Goal: Subscribe to service/newsletter

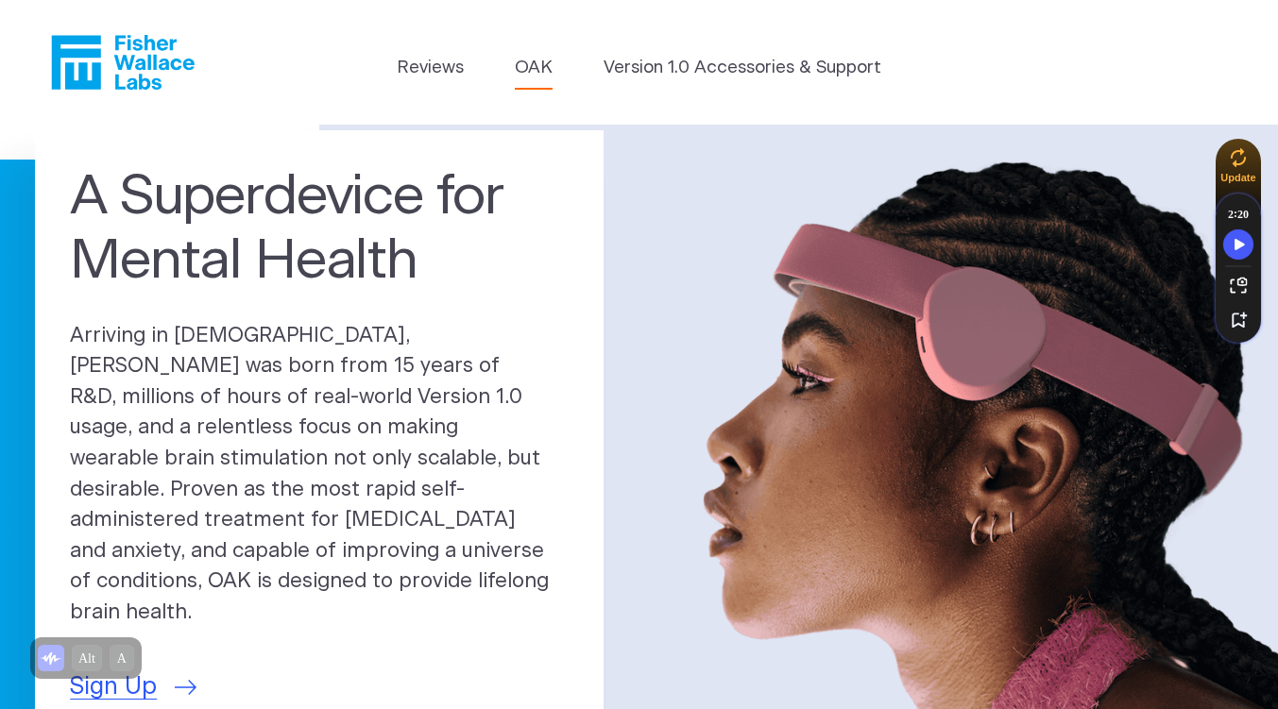
click at [534, 71] on link "OAK" at bounding box center [534, 68] width 38 height 26
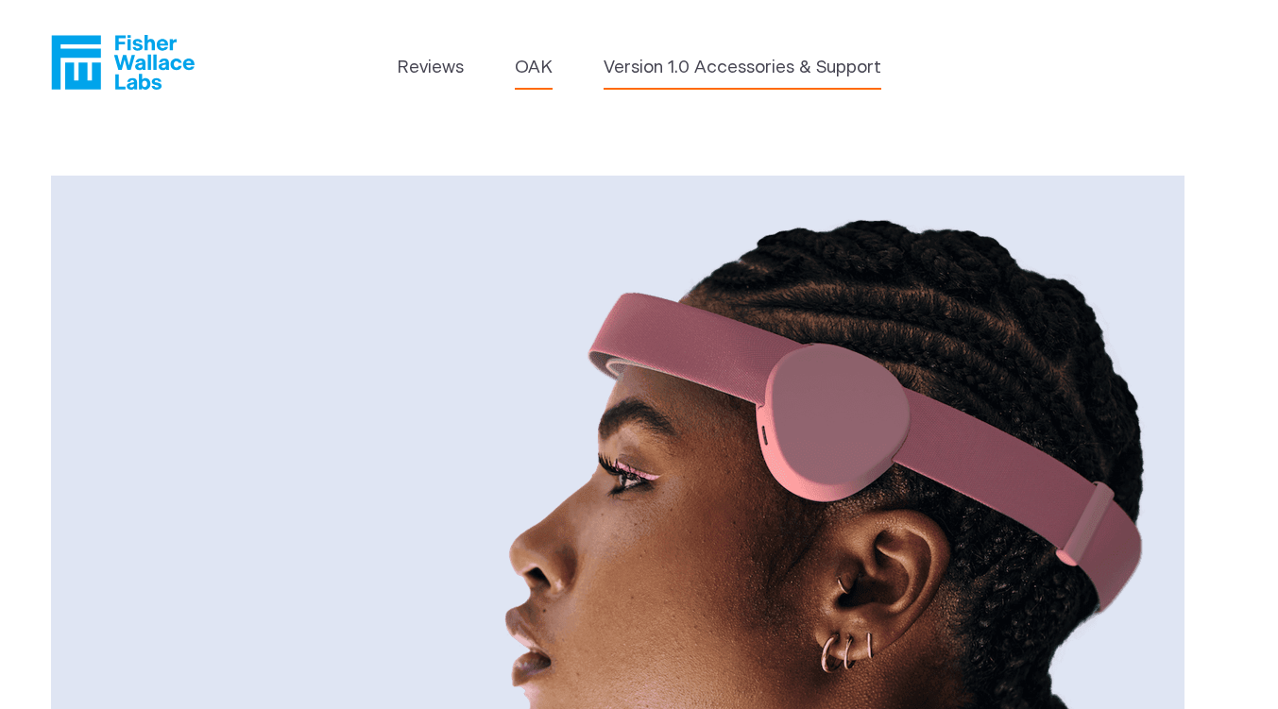
click at [673, 66] on link "Version 1.0 Accessories & Support" at bounding box center [742, 68] width 278 height 26
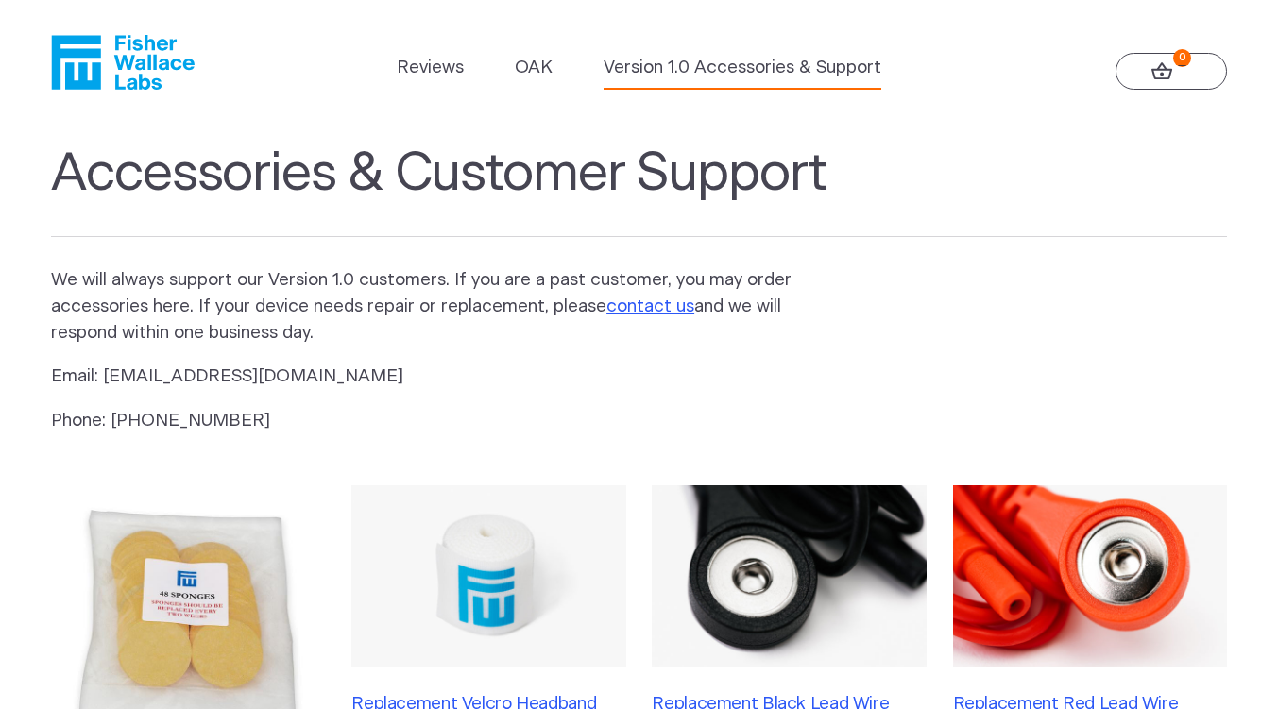
click at [1159, 75] on icon at bounding box center [1162, 71] width 22 height 18
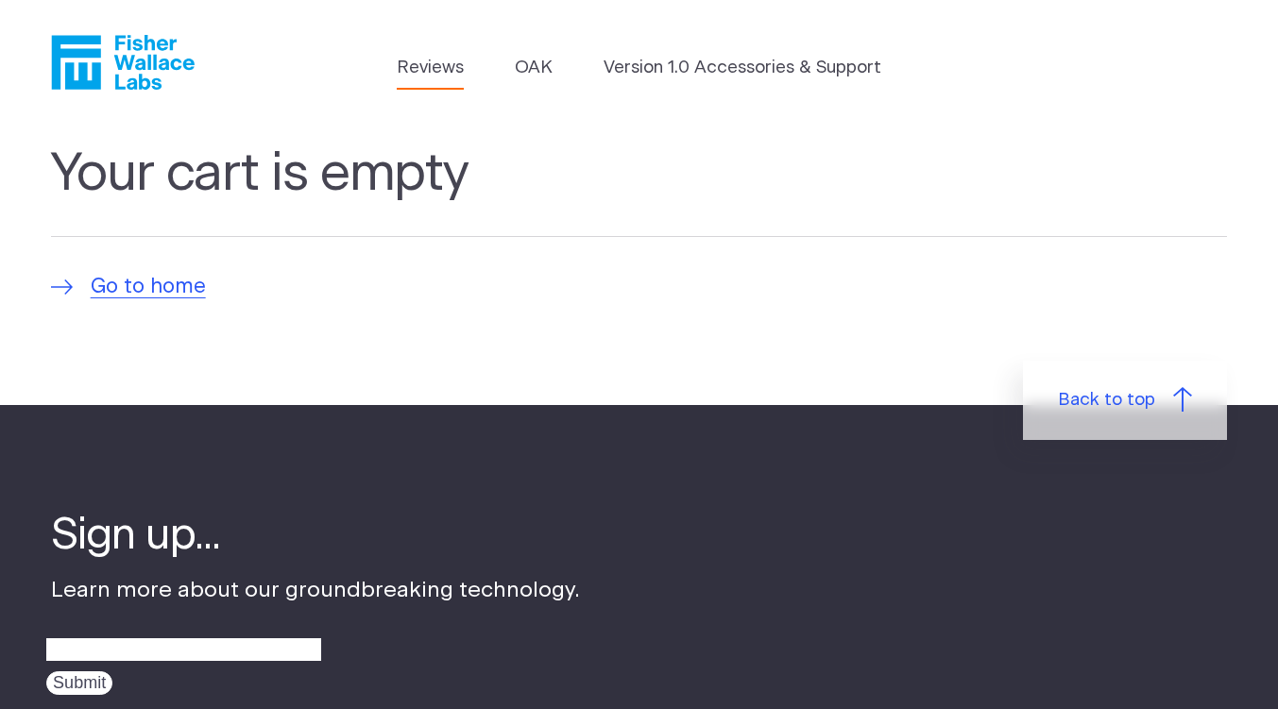
click at [425, 72] on link "Reviews" at bounding box center [430, 68] width 67 height 26
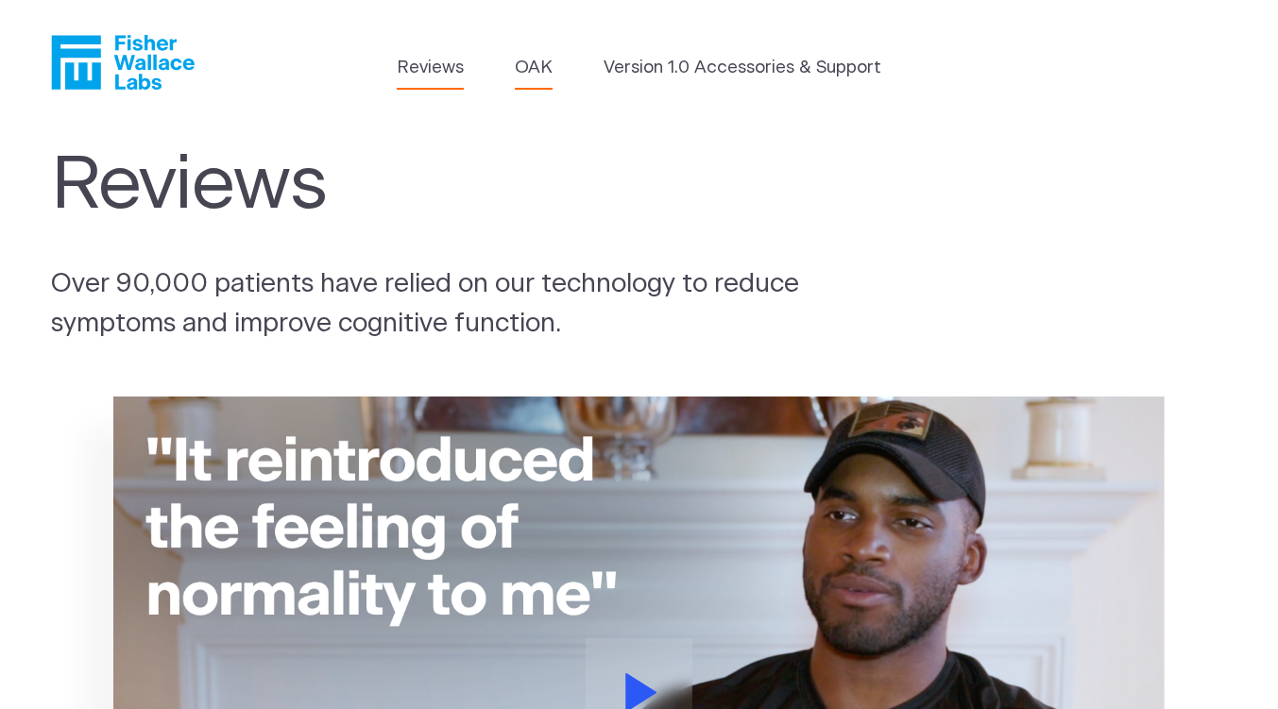
click at [538, 58] on link "OAK" at bounding box center [534, 68] width 38 height 26
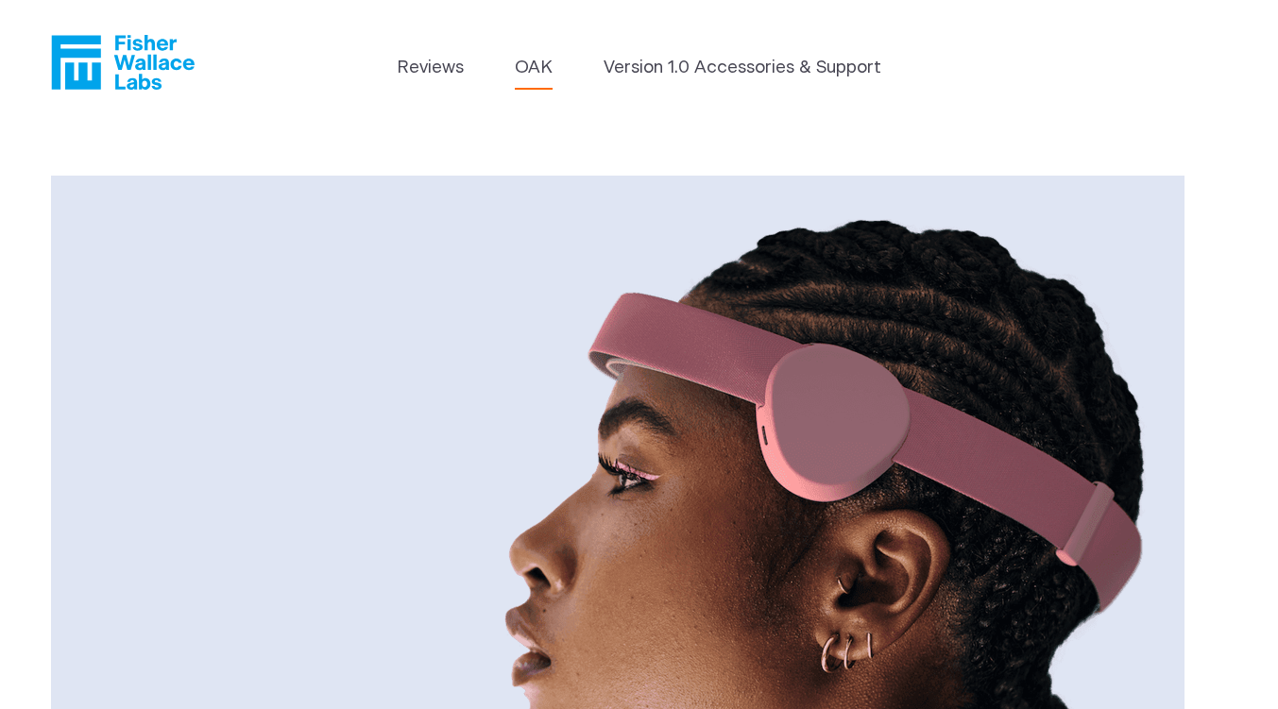
click at [126, 68] on icon "Fisher Wallace" at bounding box center [123, 62] width 144 height 55
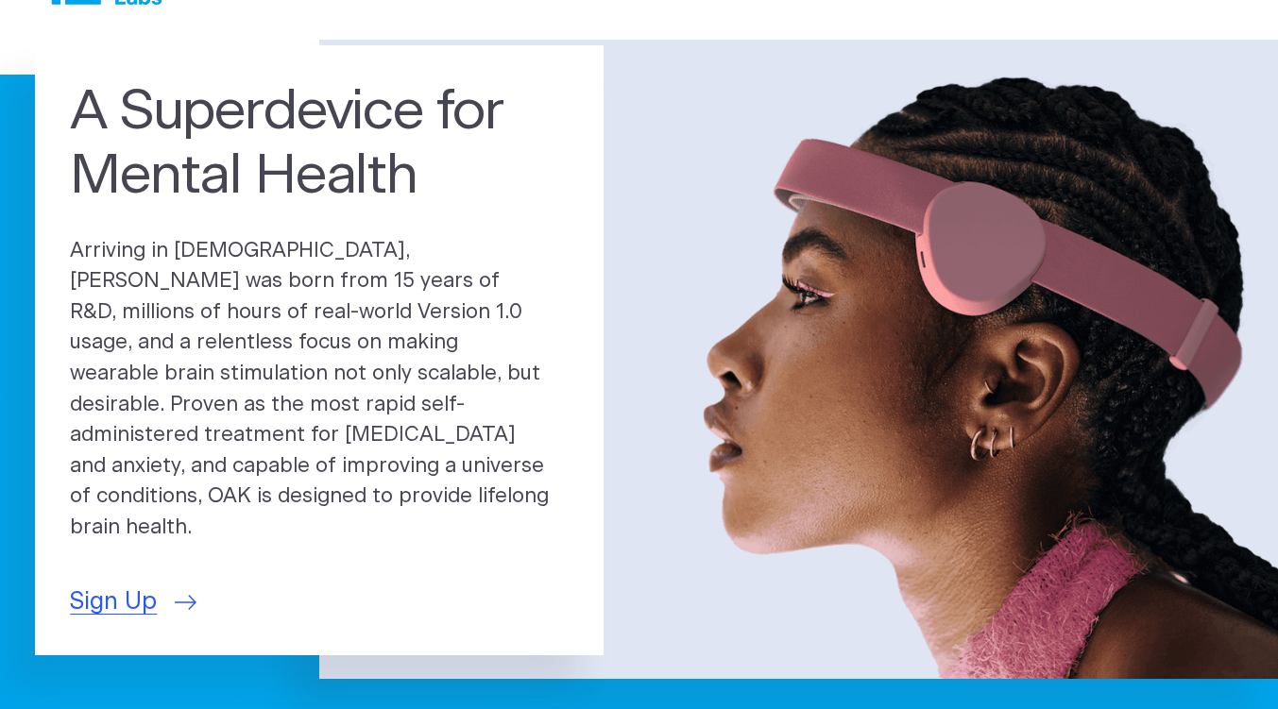
scroll to position [262, 0]
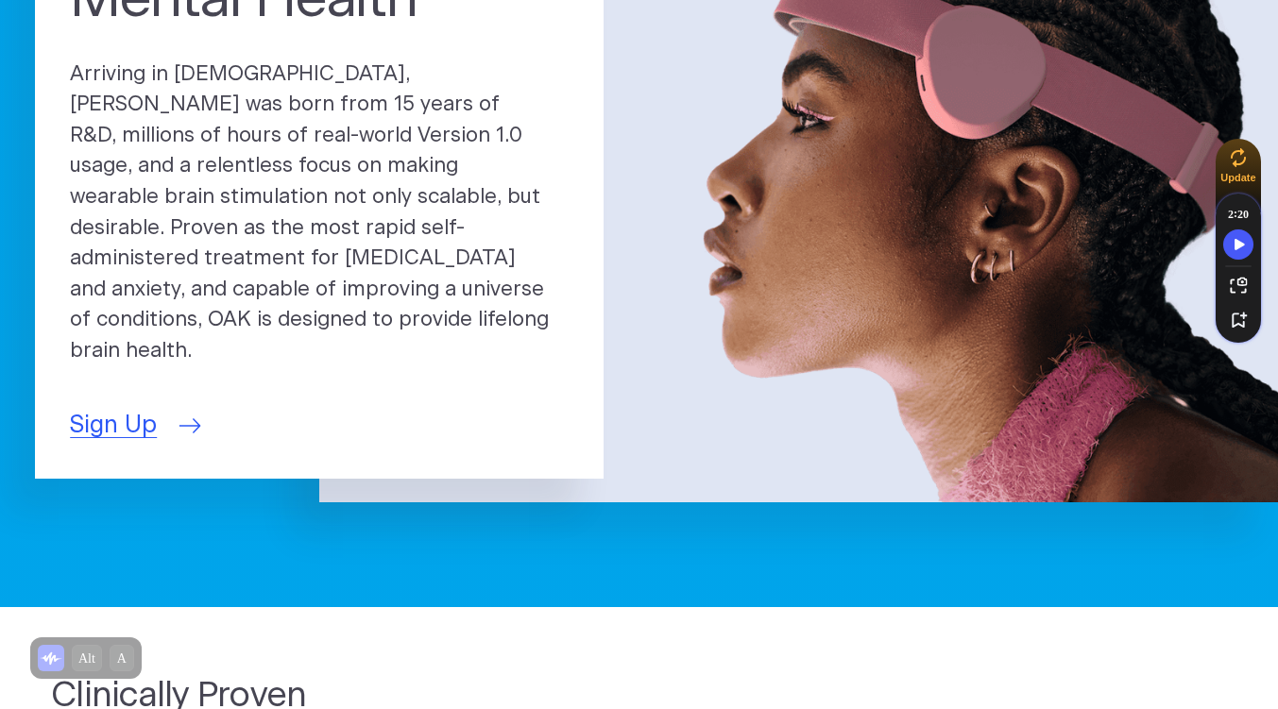
click at [139, 408] on span "Sign Up" at bounding box center [113, 426] width 87 height 36
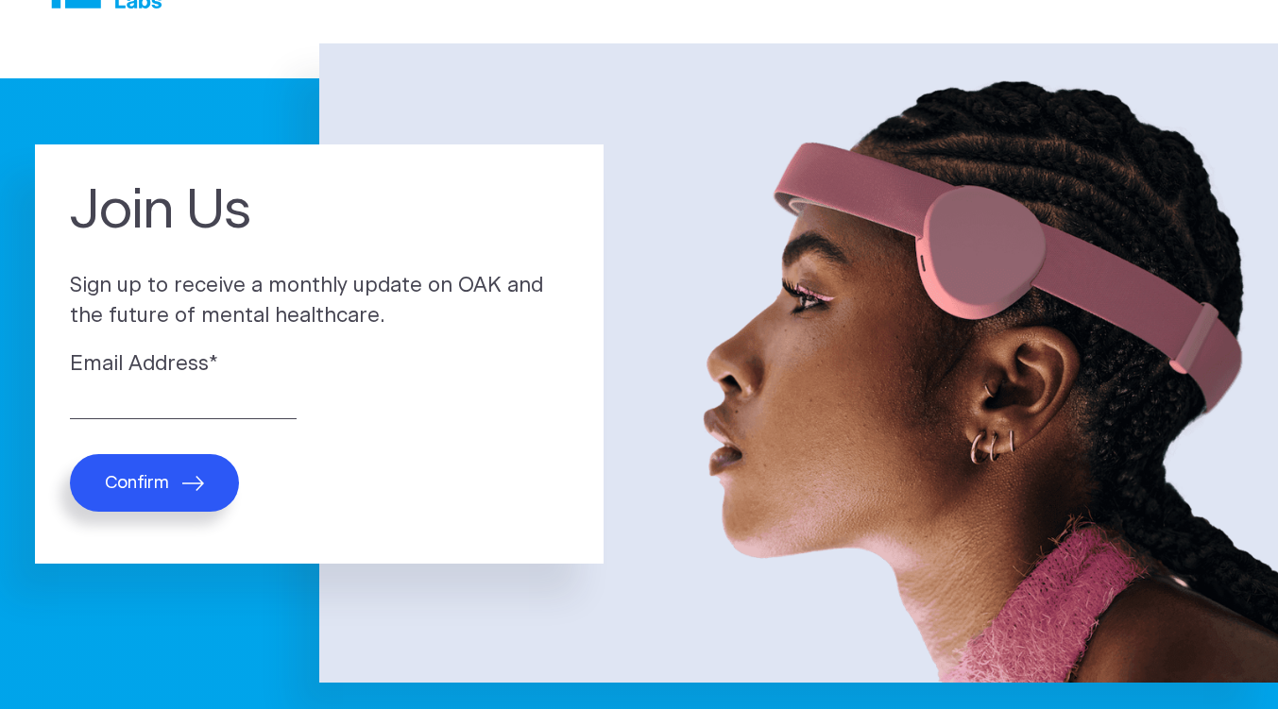
scroll to position [4, 0]
